Goal: Transaction & Acquisition: Subscribe to service/newsletter

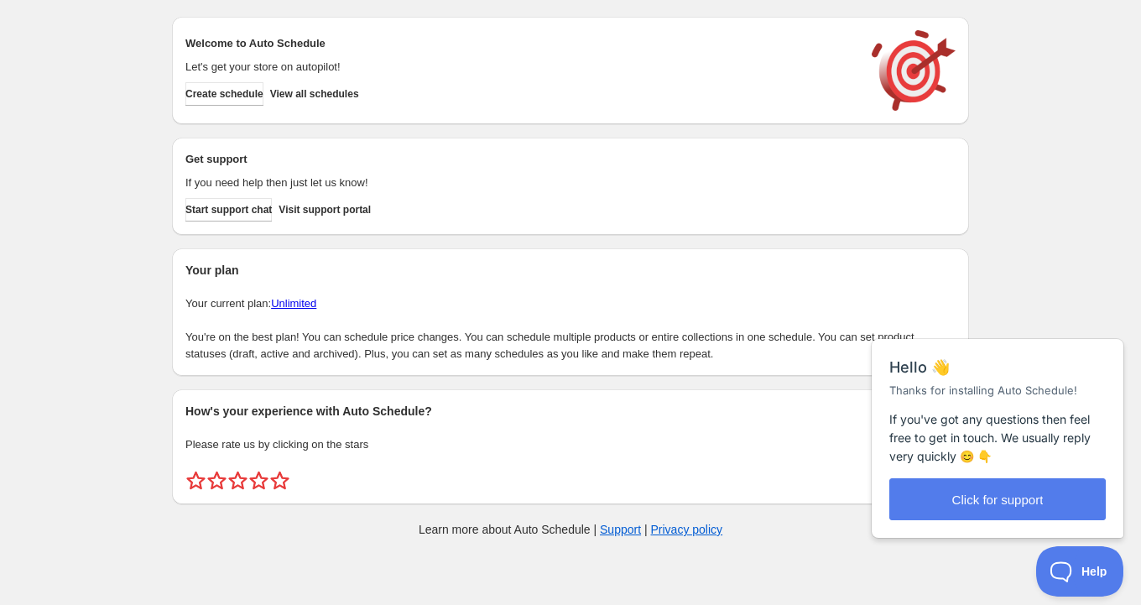
click at [65, 273] on div "Create schedule Help & support Cancel Discount prices Schedule a discount, sale…" at bounding box center [570, 280] width 1141 height 561
click at [316, 303] on link "Unlimited" at bounding box center [293, 303] width 45 height 13
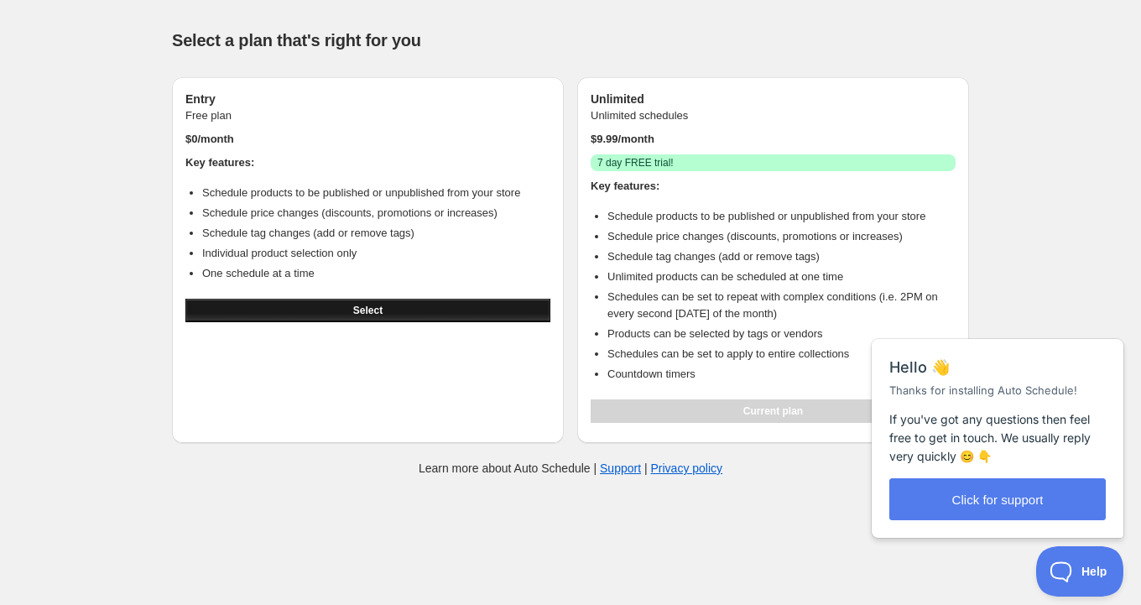
click at [476, 303] on button "Select" at bounding box center [367, 310] width 365 height 23
